Goal: Information Seeking & Learning: Compare options

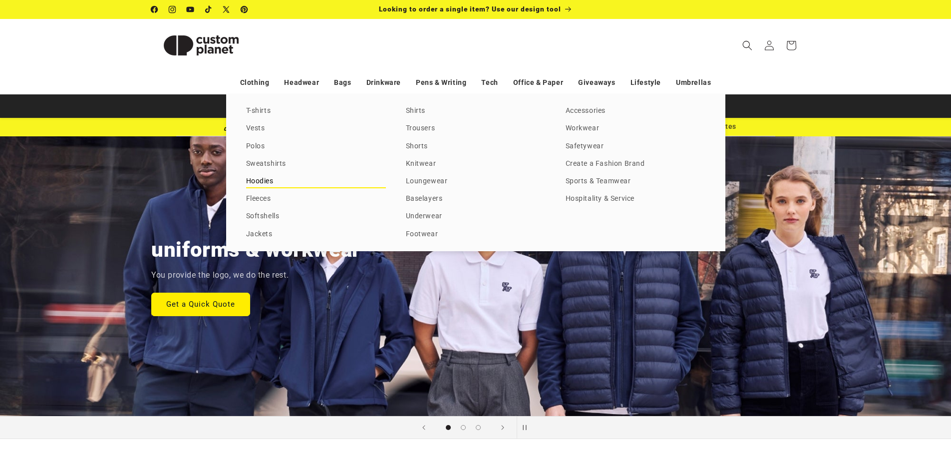
click at [265, 180] on link "Hoodies" at bounding box center [316, 181] width 140 height 13
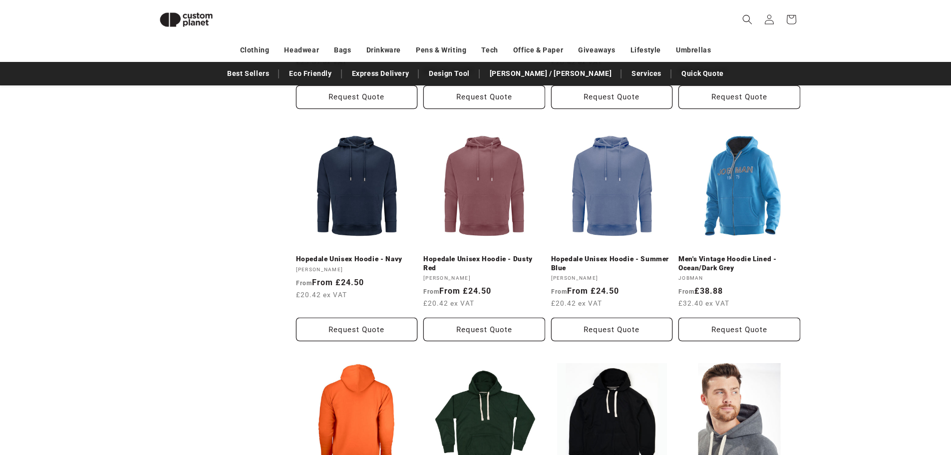
scroll to position [785, 0]
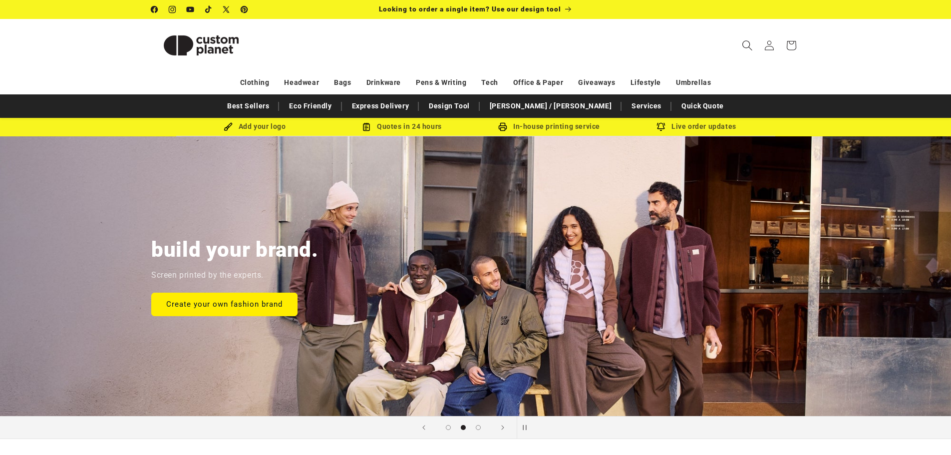
click at [743, 44] on icon "Search" at bounding box center [747, 45] width 10 height 10
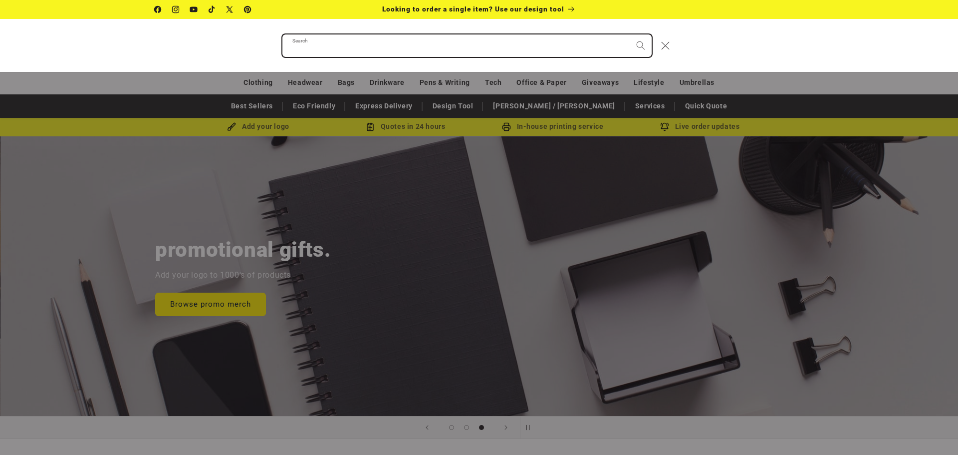
scroll to position [0, 1916]
type input "*****"
click at [630, 34] on button "Search" at bounding box center [641, 45] width 22 height 22
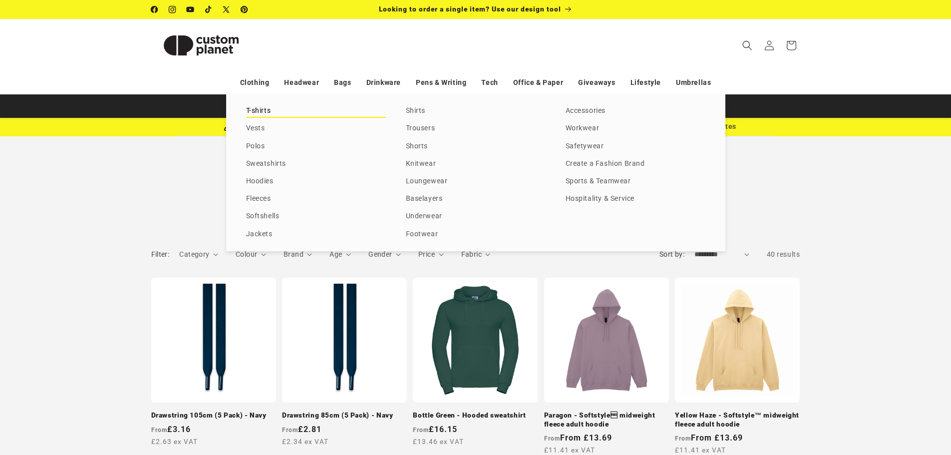
click at [258, 108] on link "T-shirts" at bounding box center [316, 110] width 140 height 13
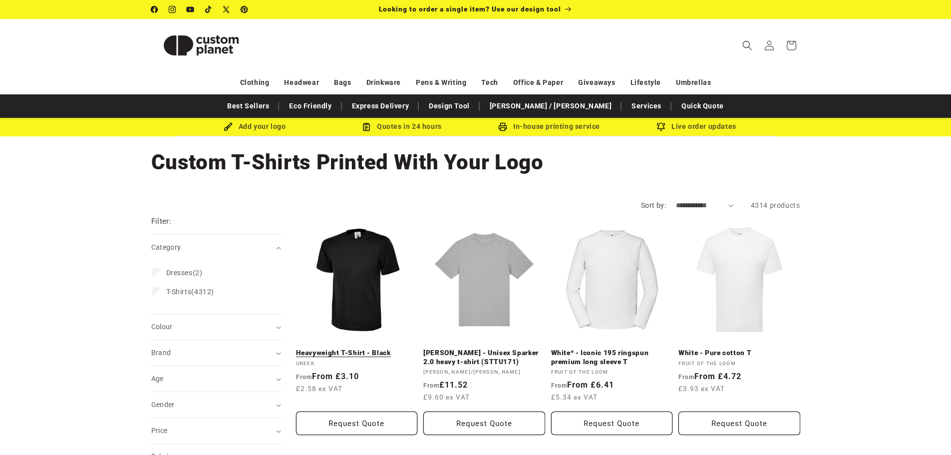
click at [369, 348] on link "Heavyweight T-Shirt - Black" at bounding box center [357, 352] width 122 height 9
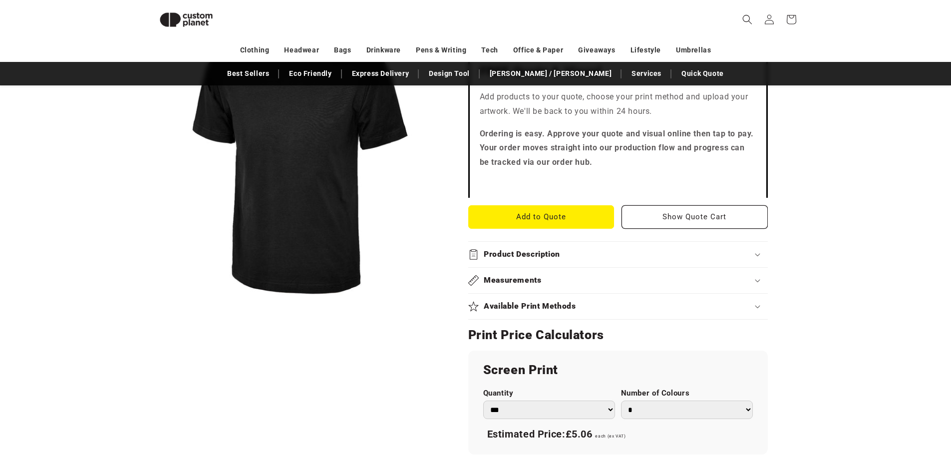
scroll to position [286, 0]
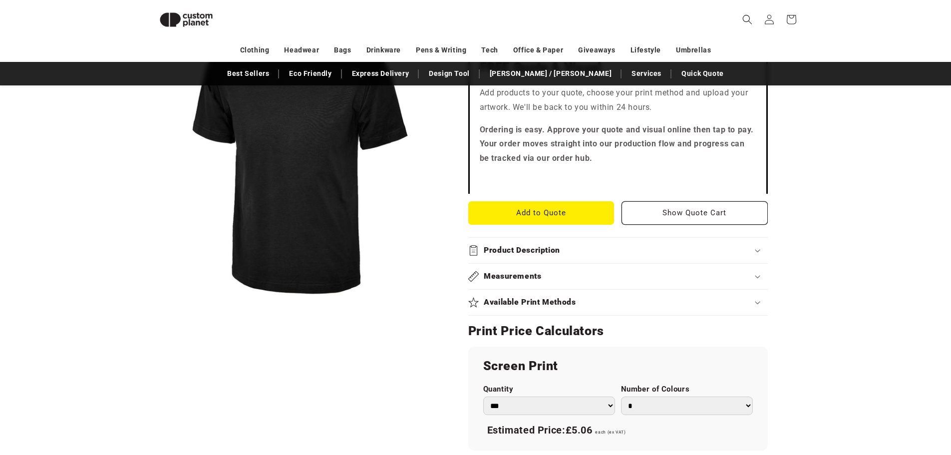
click at [570, 283] on summary "Measurements" at bounding box center [617, 275] width 299 height 25
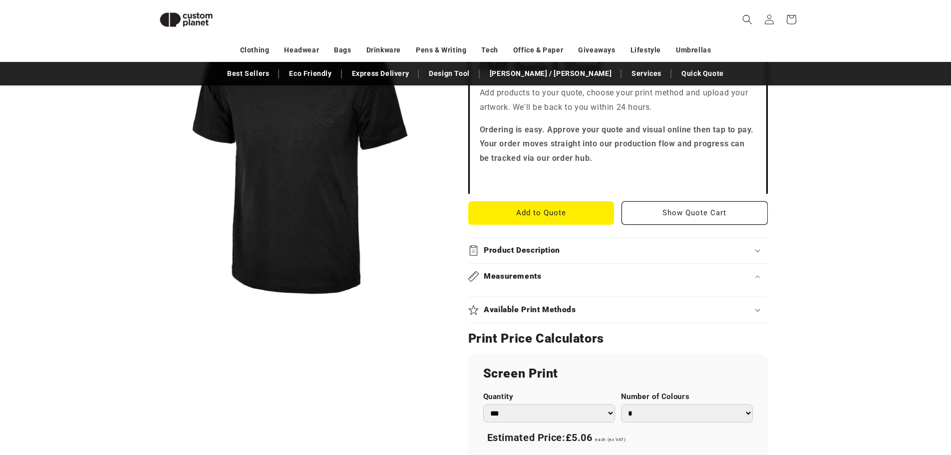
click at [570, 283] on summary "Measurements" at bounding box center [617, 275] width 299 height 25
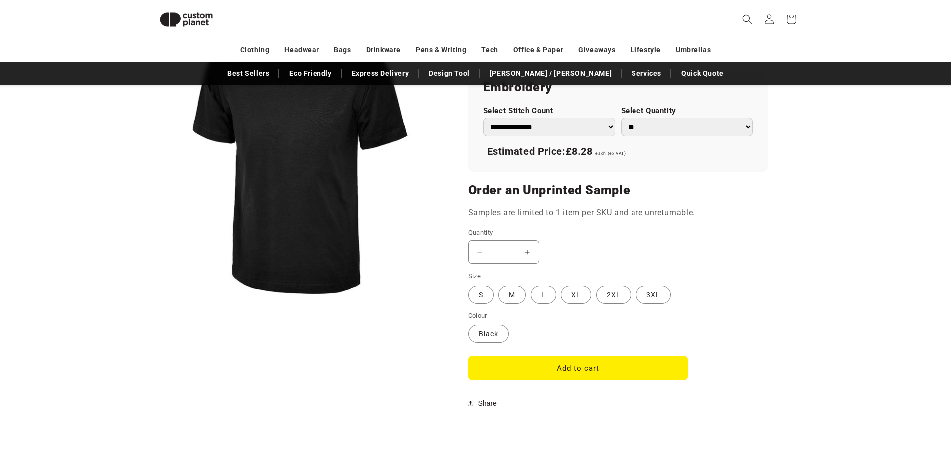
scroll to position [685, 0]
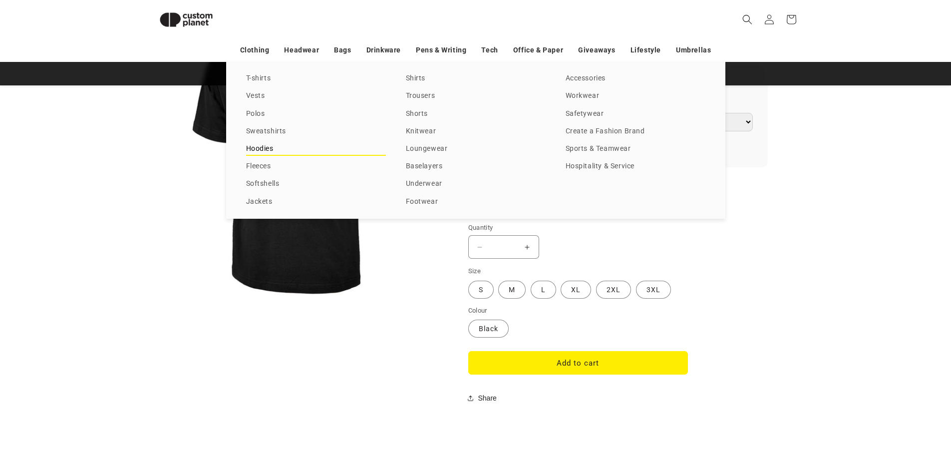
click at [263, 147] on link "Hoodies" at bounding box center [316, 148] width 140 height 13
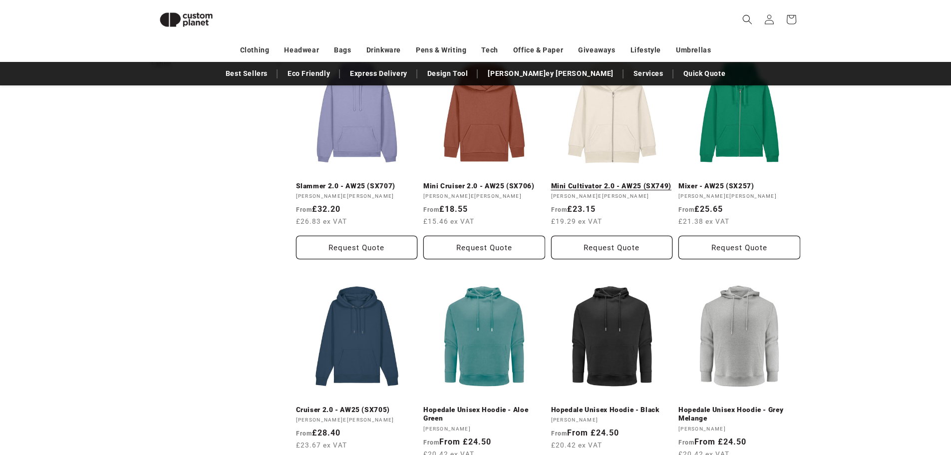
scroll to position [585, 0]
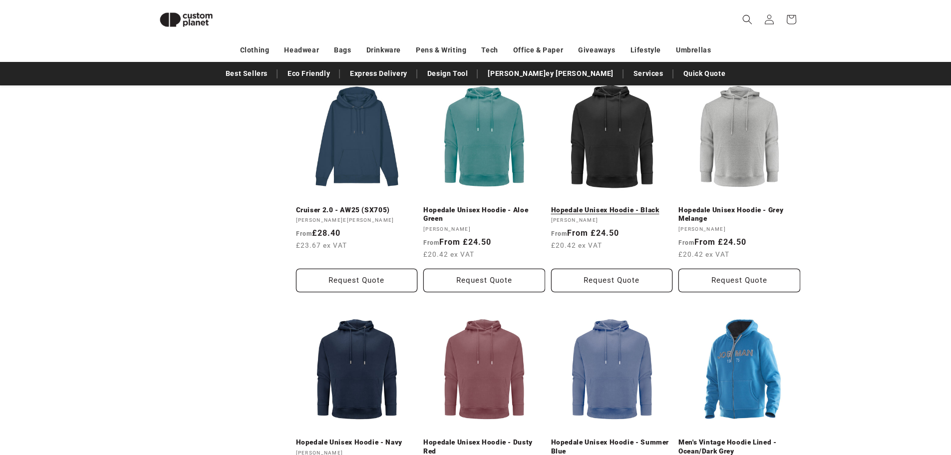
click at [623, 206] on link "Hopedale Unisex Hoodie - Black" at bounding box center [612, 210] width 122 height 9
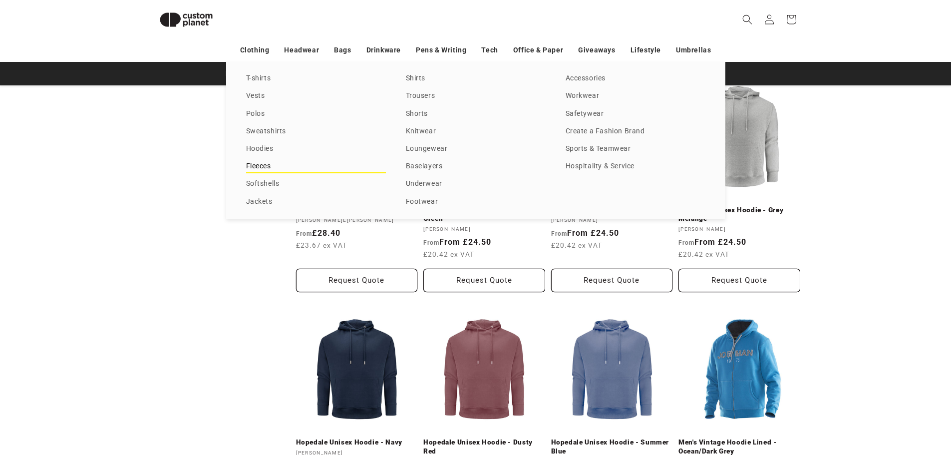
click at [259, 160] on link "Fleeces" at bounding box center [316, 166] width 140 height 13
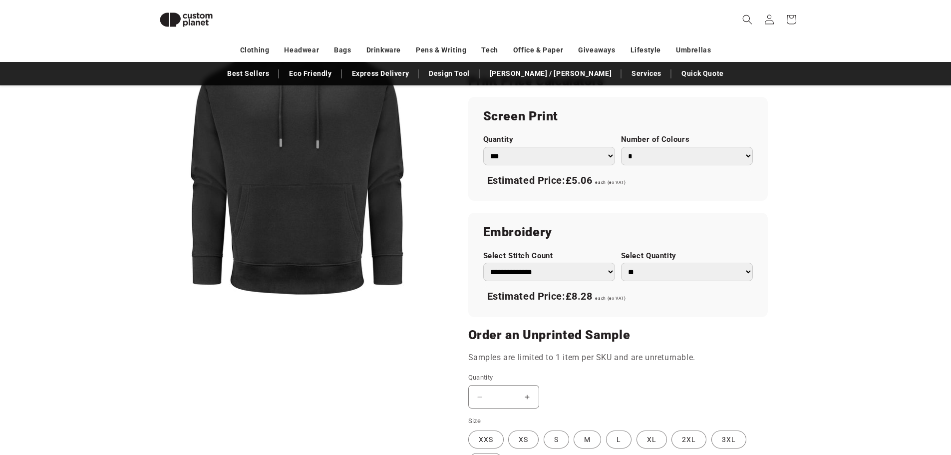
scroll to position [635, 0]
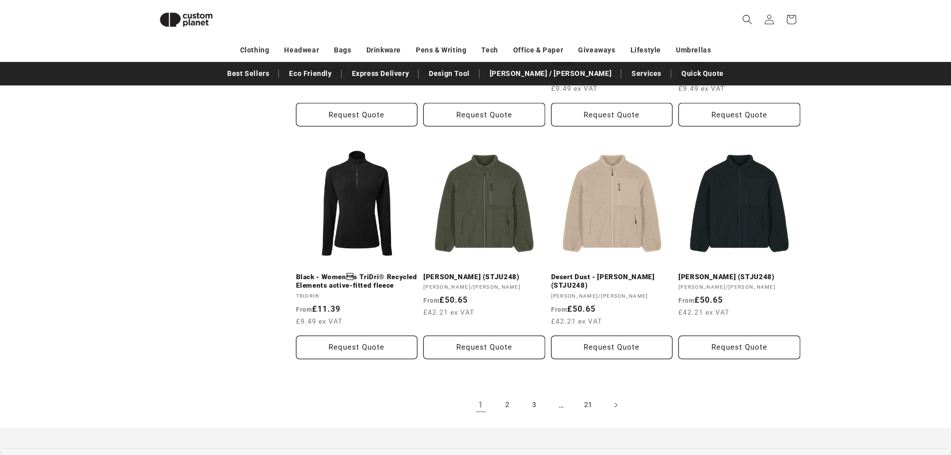
scroll to position [984, 0]
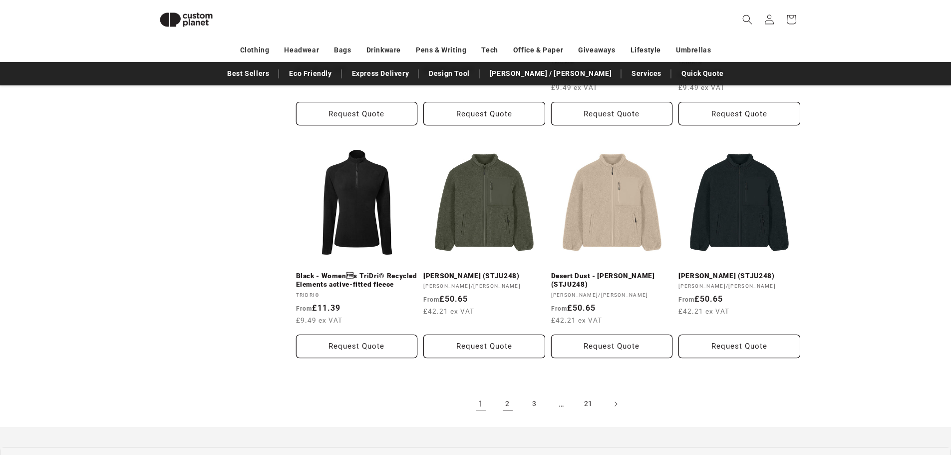
click at [505, 405] on link "2" at bounding box center [508, 404] width 22 height 22
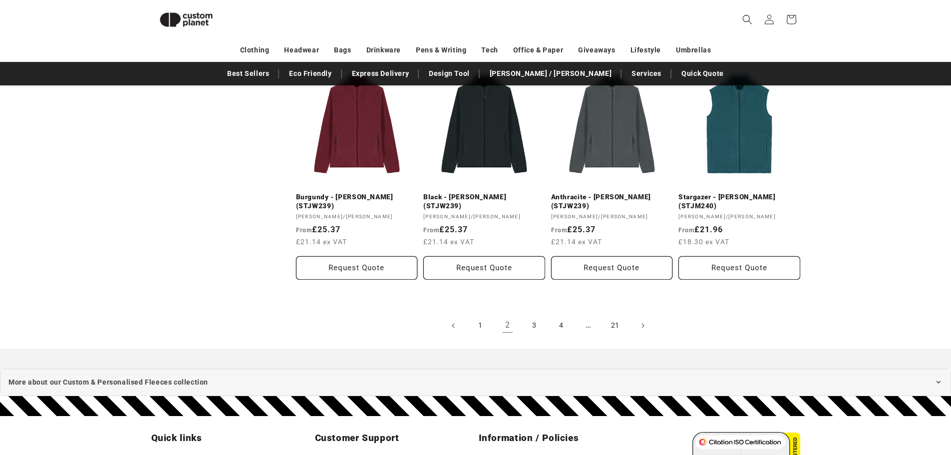
scroll to position [1284, 0]
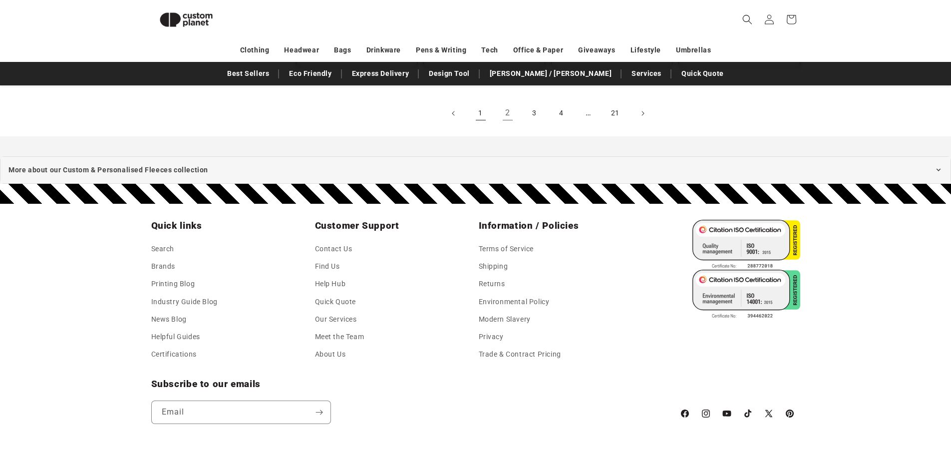
click at [478, 111] on link "1" at bounding box center [481, 113] width 22 height 22
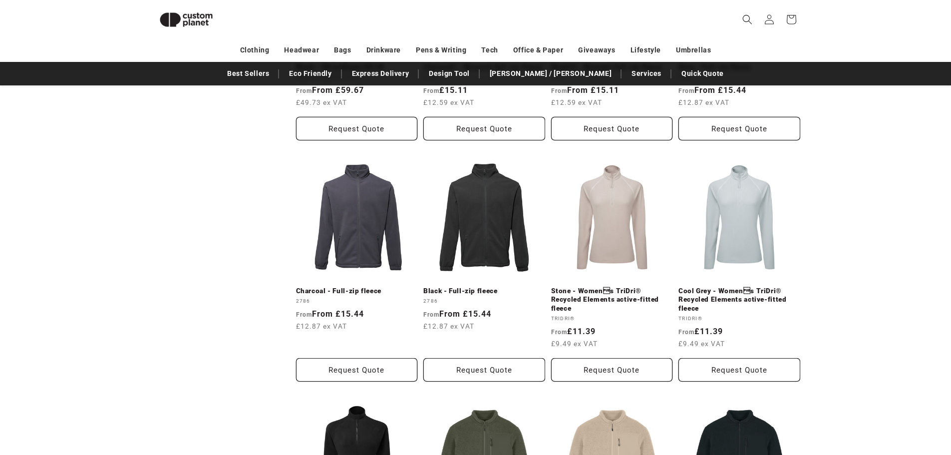
scroll to position [731, 0]
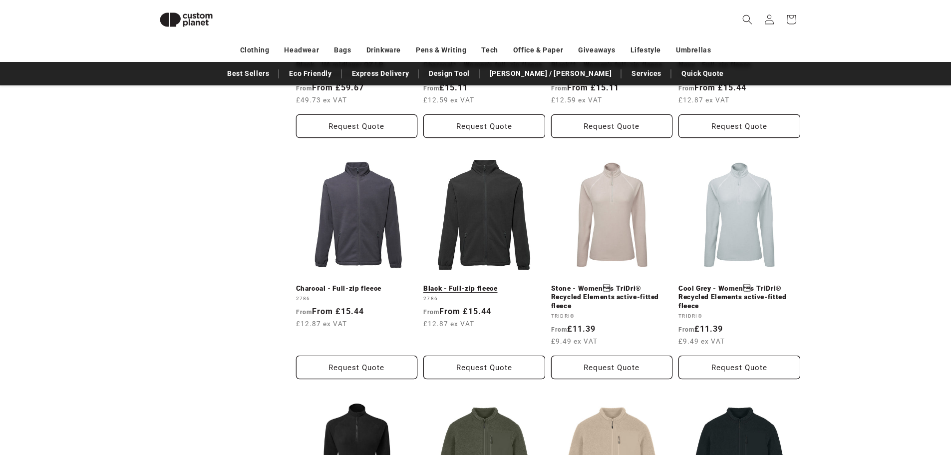
click at [487, 284] on link "Black - Full-zip fleece" at bounding box center [484, 288] width 122 height 9
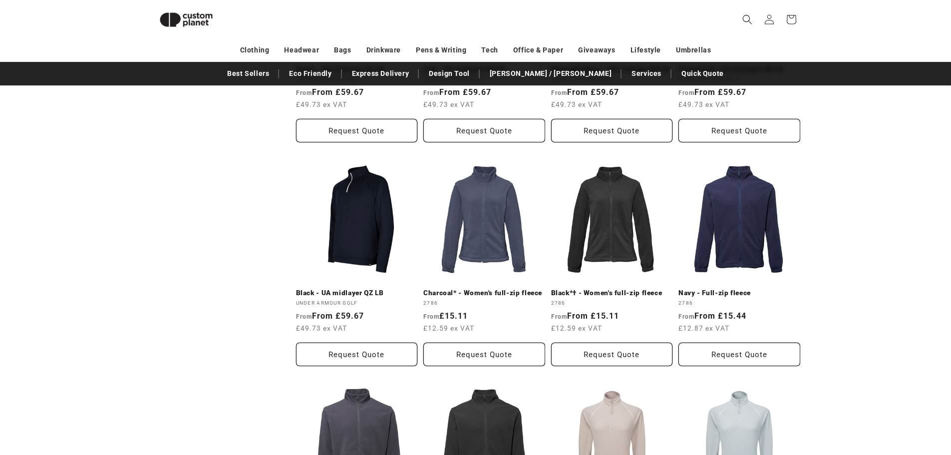
scroll to position [481, 0]
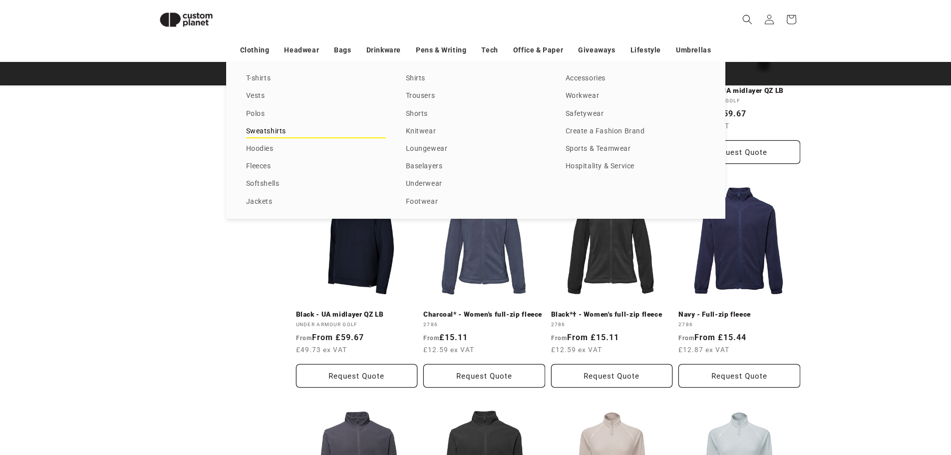
click at [262, 130] on link "Sweatshirts" at bounding box center [316, 131] width 140 height 13
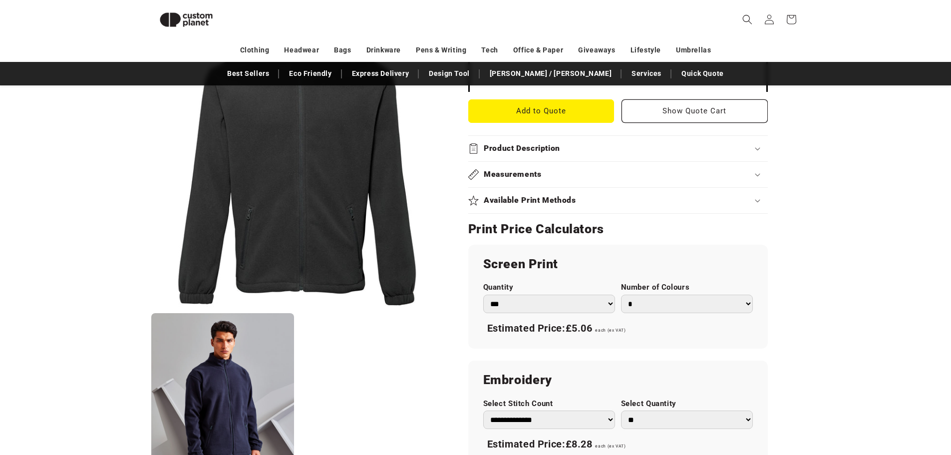
scroll to position [38, 0]
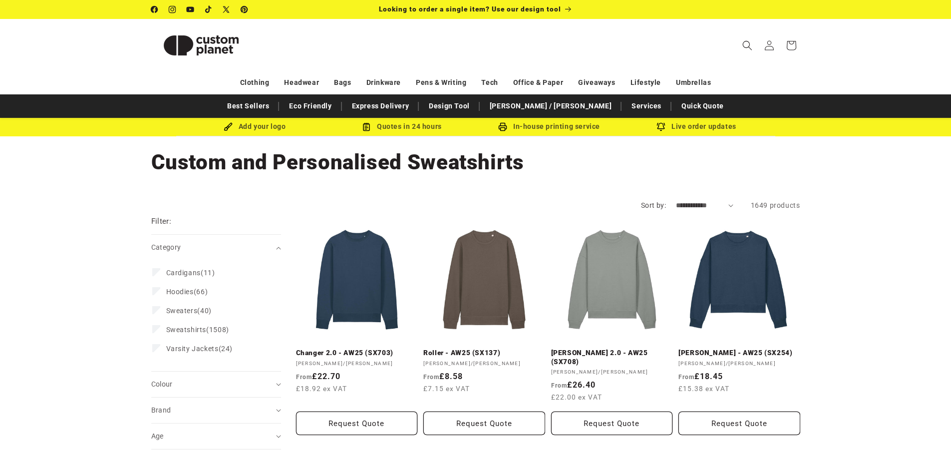
click at [730, 203] on select "**********" at bounding box center [704, 205] width 57 height 10
select select "**********"
click at [676, 200] on select "**********" at bounding box center [704, 205] width 57 height 10
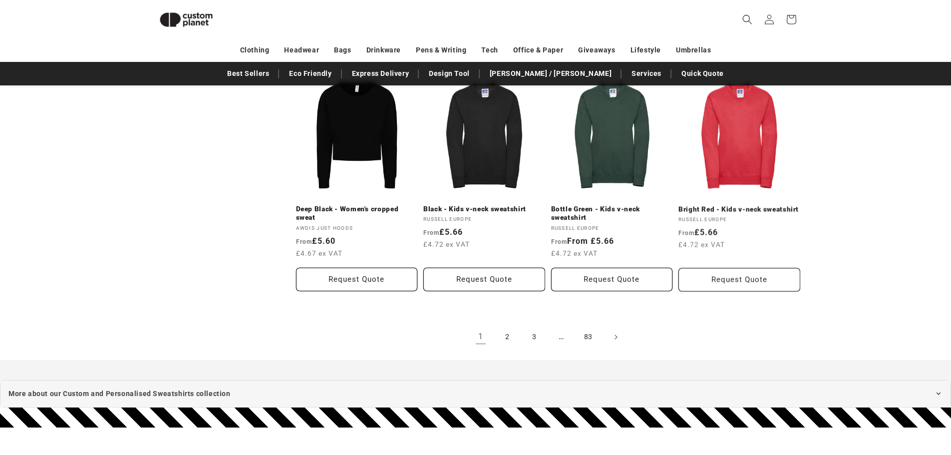
scroll to position [1035, 0]
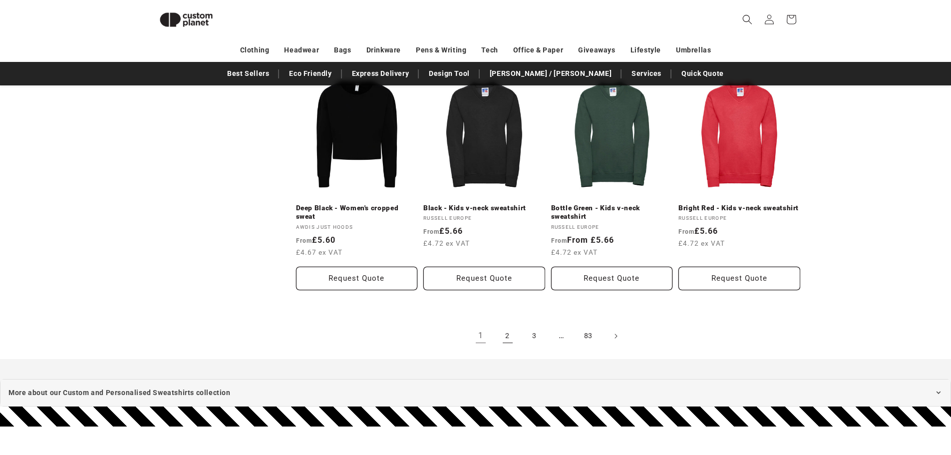
click at [506, 328] on link "2" at bounding box center [508, 336] width 22 height 22
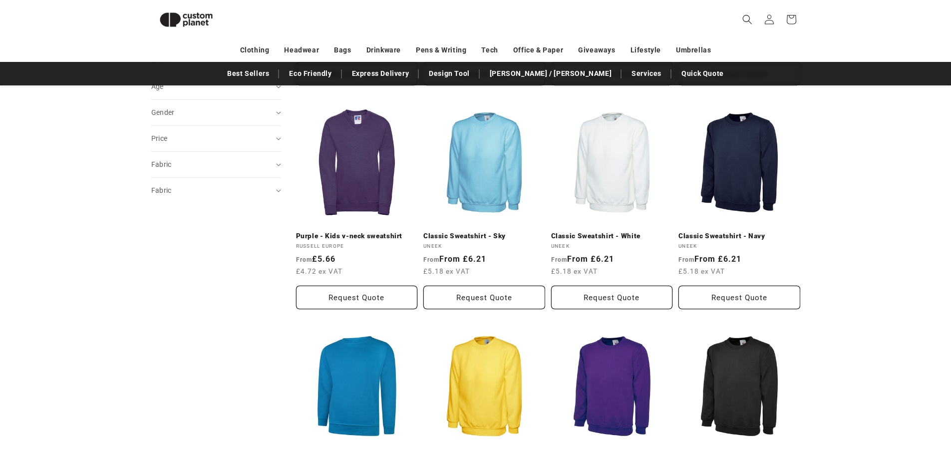
scroll to position [436, 0]
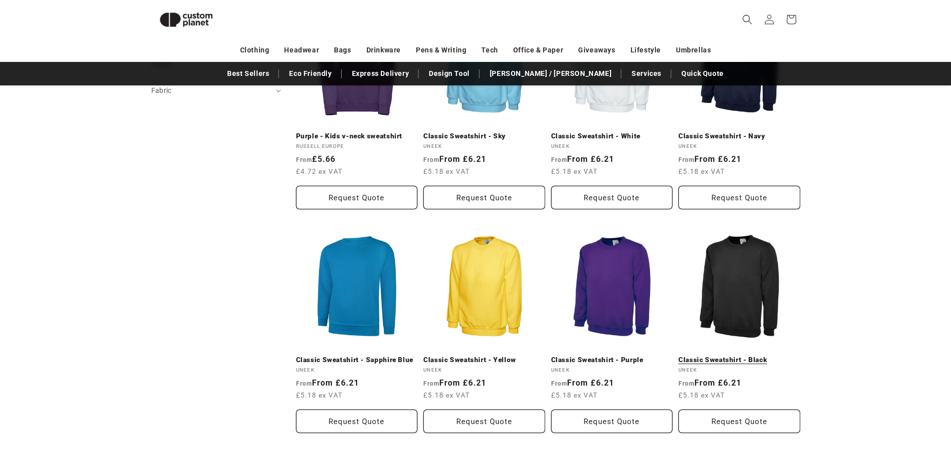
click at [743, 355] on link "Classic Sweatshirt - Black" at bounding box center [739, 359] width 122 height 9
